Goal: Entertainment & Leisure: Consume media (video, audio)

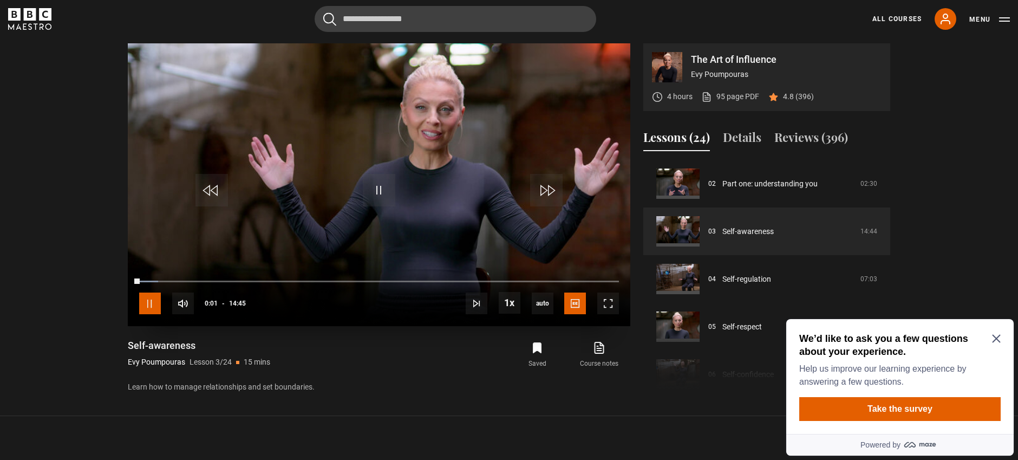
click at [155, 302] on span "Video Player" at bounding box center [150, 303] width 22 height 22
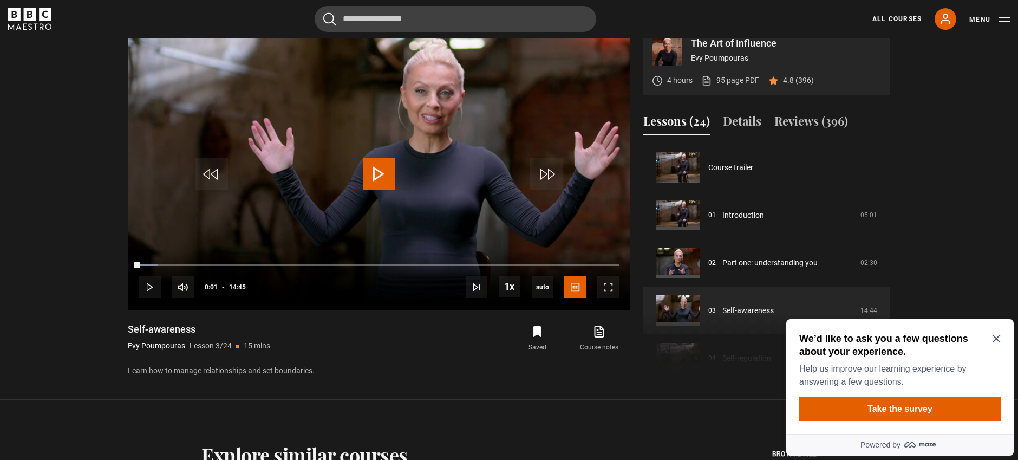
scroll to position [487, 0]
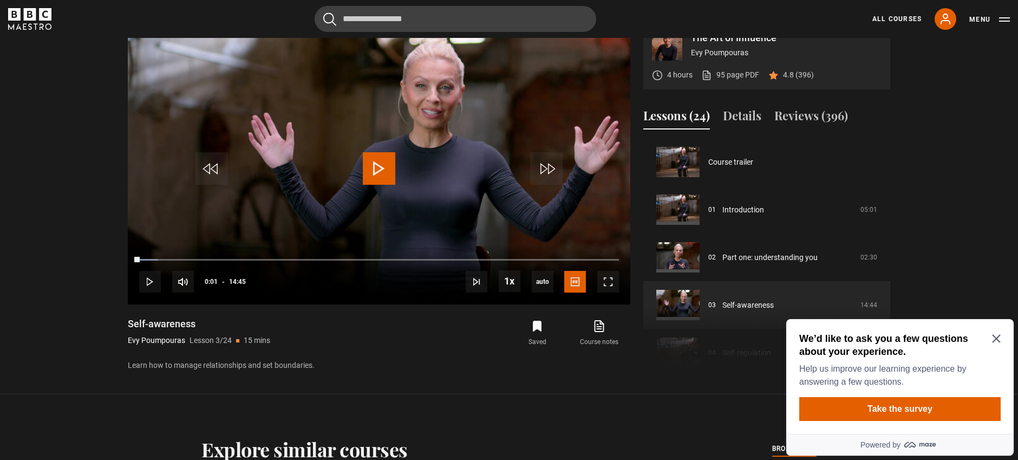
click at [997, 337] on icon "Close Maze Prompt" at bounding box center [996, 339] width 8 height 8
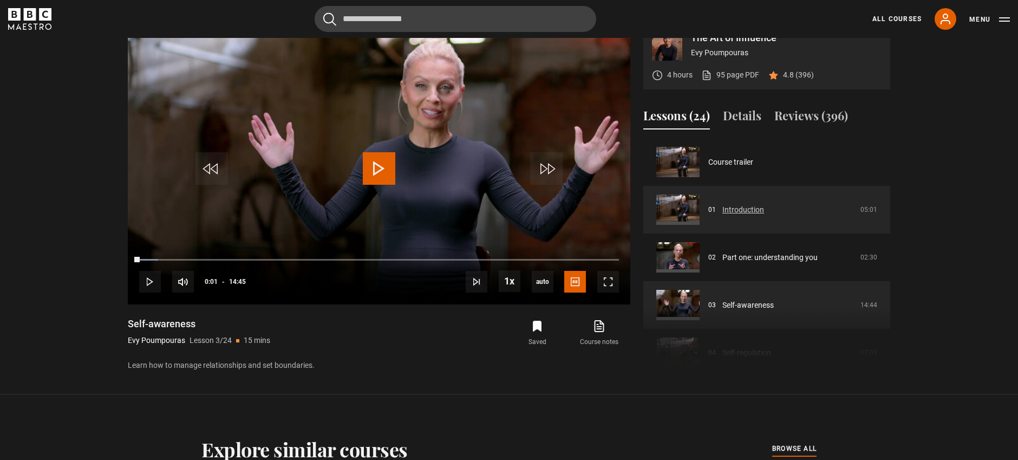
click at [740, 212] on link "Introduction" at bounding box center [743, 209] width 42 height 11
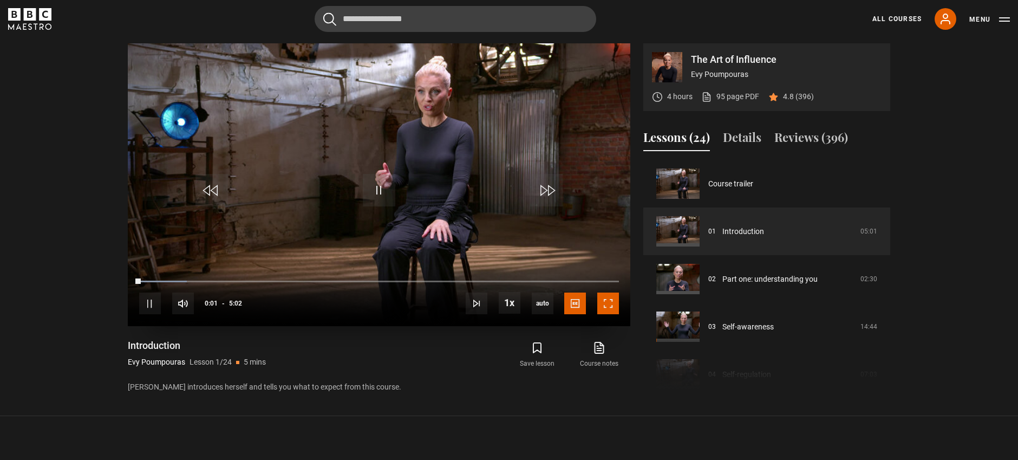
click at [612, 298] on span "Video Player" at bounding box center [608, 303] width 22 height 22
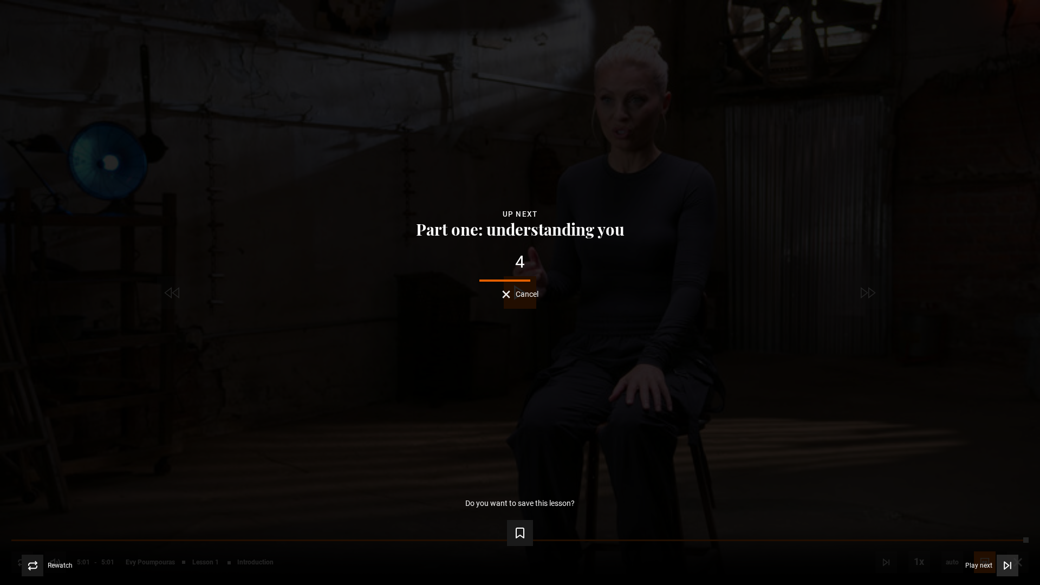
click at [969, 459] on span "Play next" at bounding box center [978, 565] width 27 height 6
click at [987, 459] on span "Play next" at bounding box center [978, 565] width 27 height 6
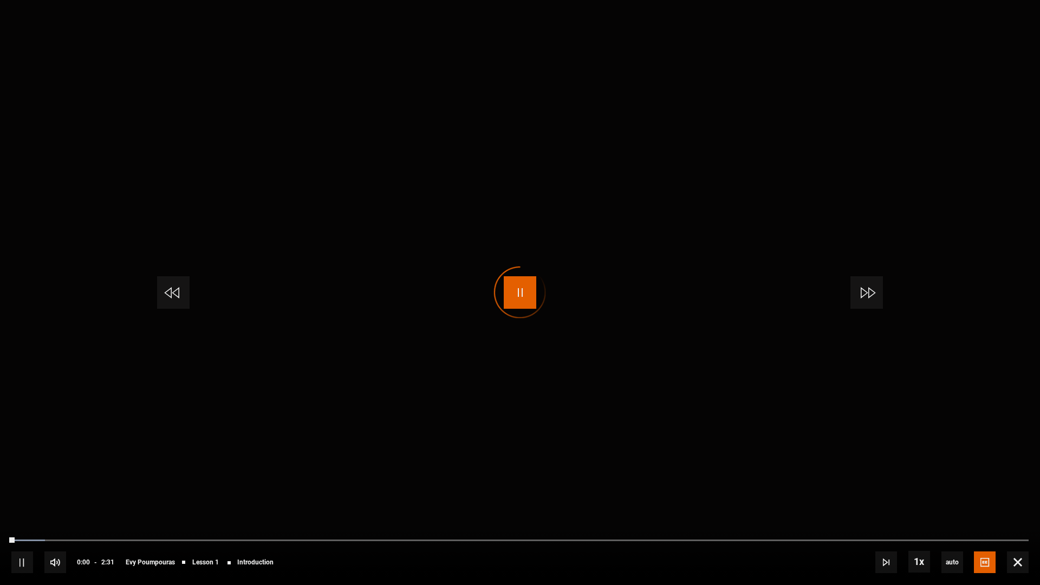
click at [520, 288] on span "Video Player" at bounding box center [520, 292] width 32 height 32
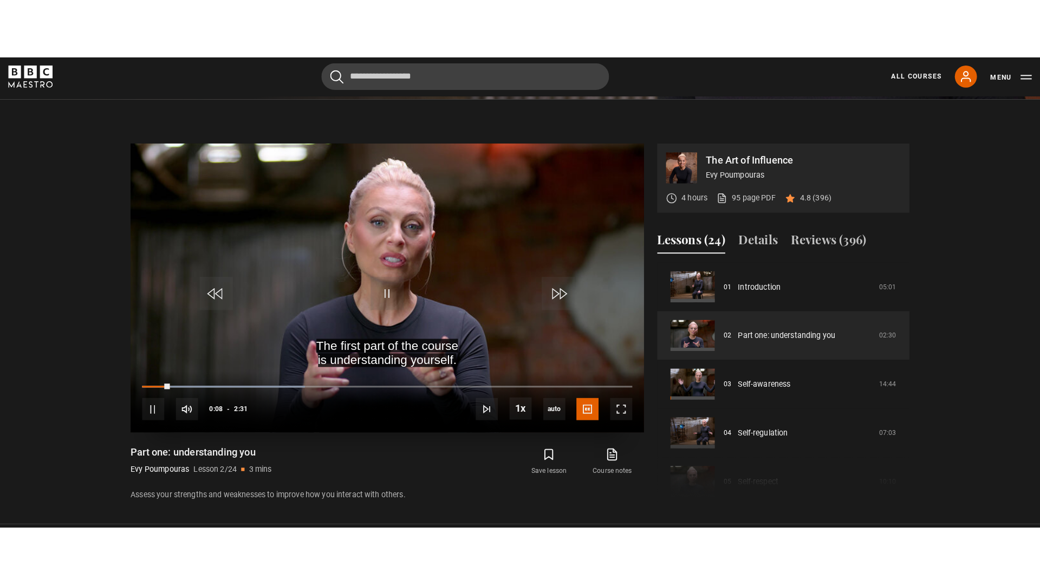
scroll to position [400, 0]
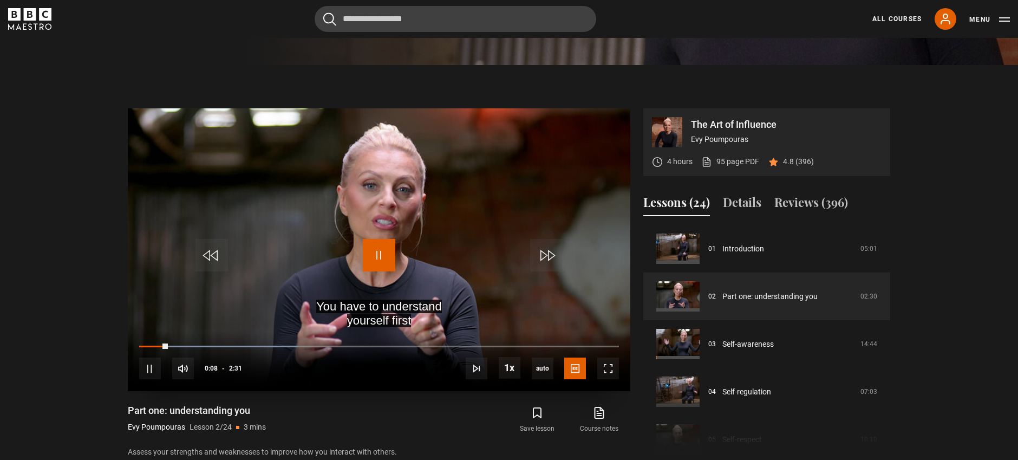
click at [375, 254] on span "Video Player" at bounding box center [379, 255] width 32 height 32
click at [604, 368] on span "Video Player" at bounding box center [608, 368] width 22 height 22
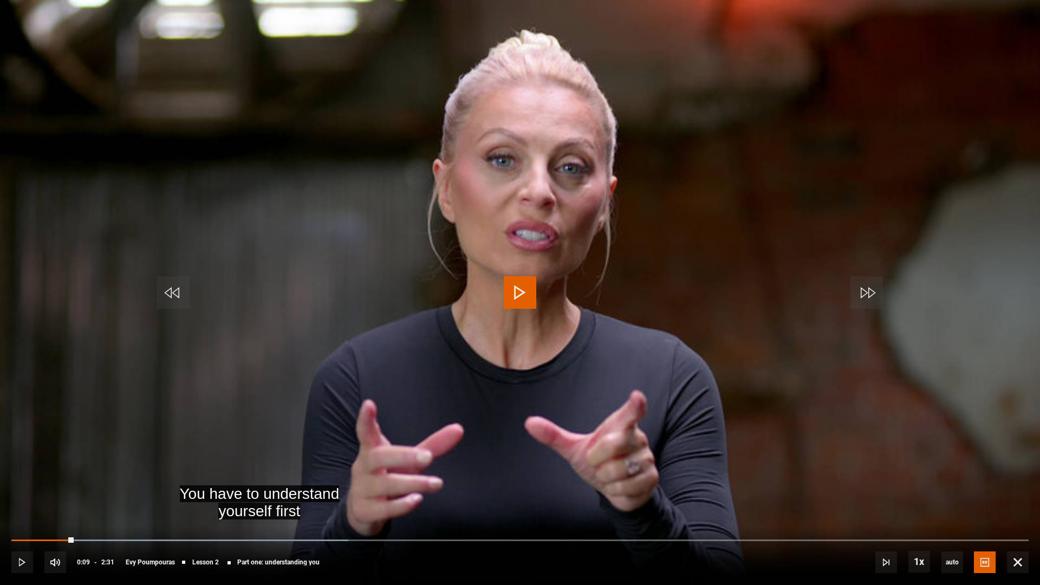
click at [521, 288] on span "Video Player" at bounding box center [520, 292] width 32 height 32
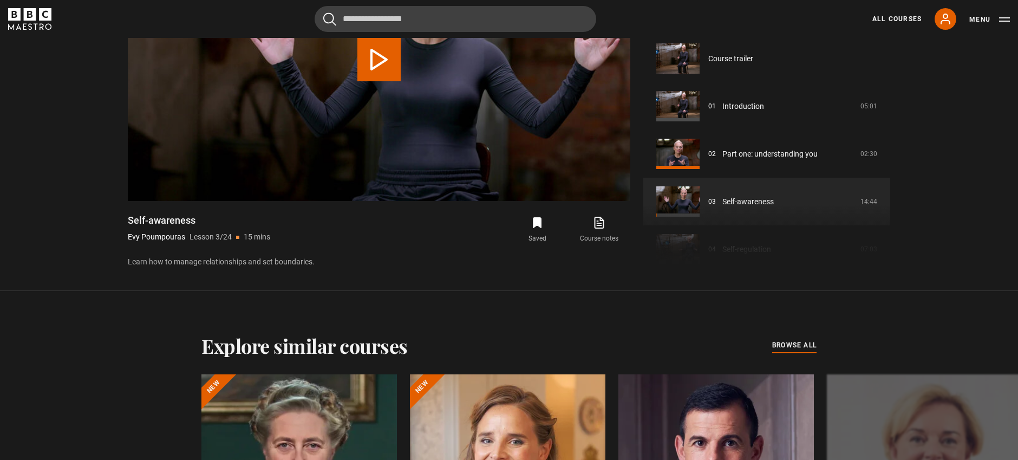
scroll to position [95, 0]
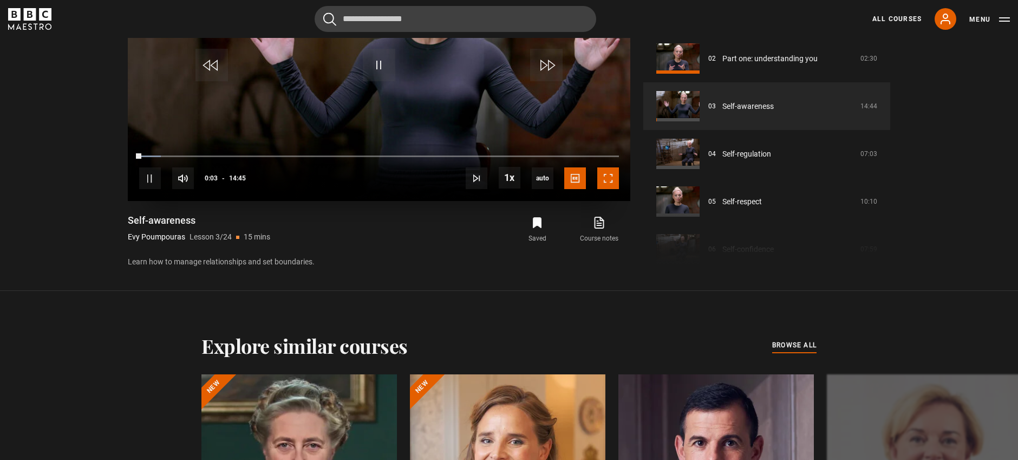
click at [611, 185] on span "Video Player" at bounding box center [608, 178] width 22 height 22
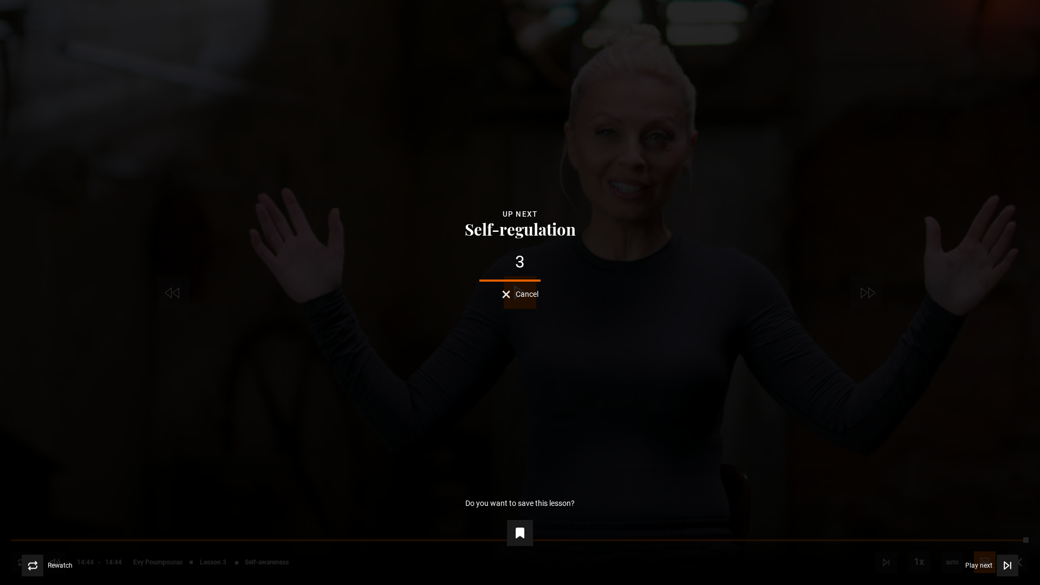
drag, startPoint x: 989, startPoint y: 380, endPoint x: 989, endPoint y: 351, distance: 28.2
click at [990, 373] on div "Lesson Completed Up next Self-regulation 3 Cancel Do you want to save this less…" at bounding box center [520, 292] width 1040 height 585
click at [513, 295] on button "Cancel" at bounding box center [520, 294] width 36 height 8
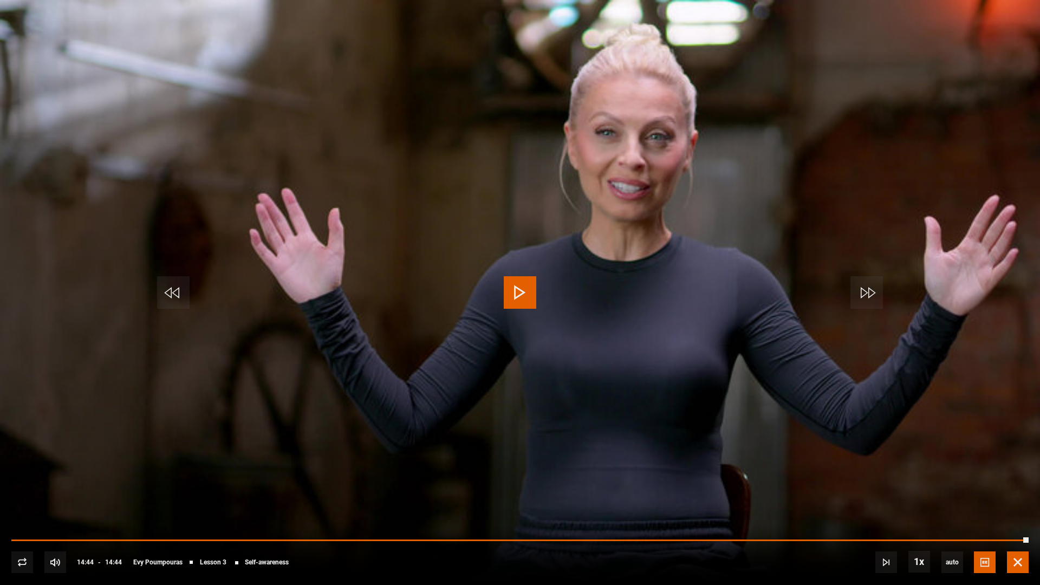
click at [1008, 459] on span "Video Player" at bounding box center [1018, 562] width 22 height 22
